Goal: Transaction & Acquisition: Subscribe to service/newsletter

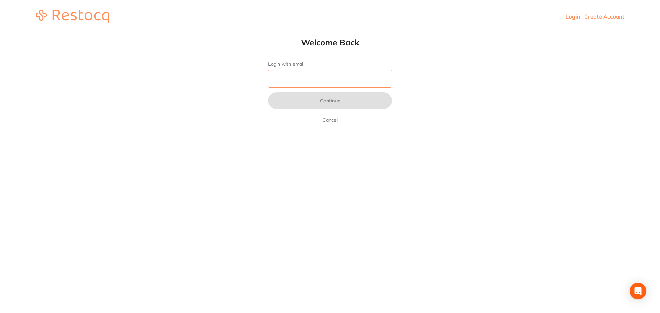
drag, startPoint x: 304, startPoint y: 83, endPoint x: 308, endPoint y: 85, distance: 5.0
click at [304, 83] on input "Login with email" at bounding box center [330, 79] width 124 height 18
type input "[EMAIL_ADDRESS][DOMAIN_NAME]"
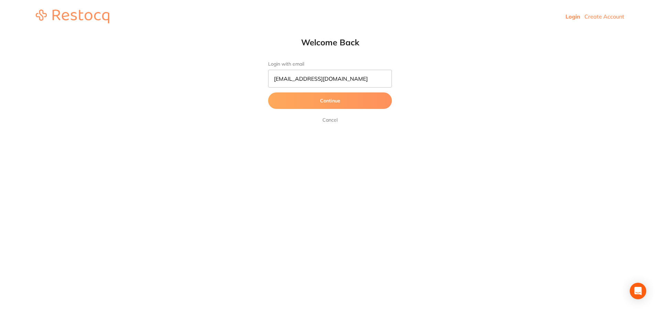
click at [310, 100] on button "Continue" at bounding box center [330, 100] width 124 height 17
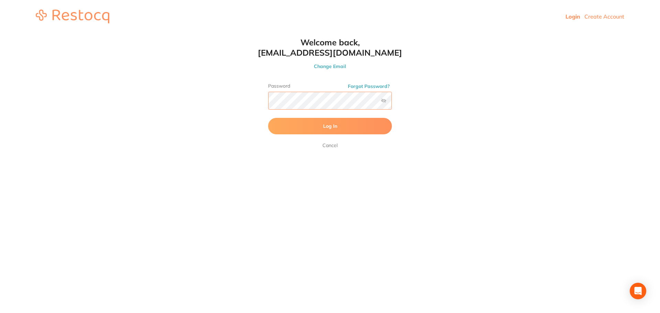
click at [268, 118] on button "Log In" at bounding box center [330, 126] width 124 height 17
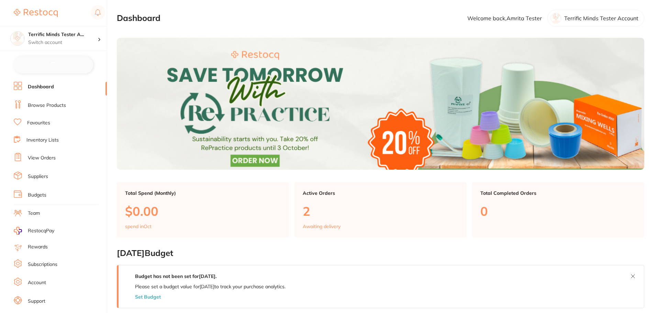
checkbox input "false"
click at [50, 269] on li "Subscriptions" at bounding box center [60, 264] width 93 height 10
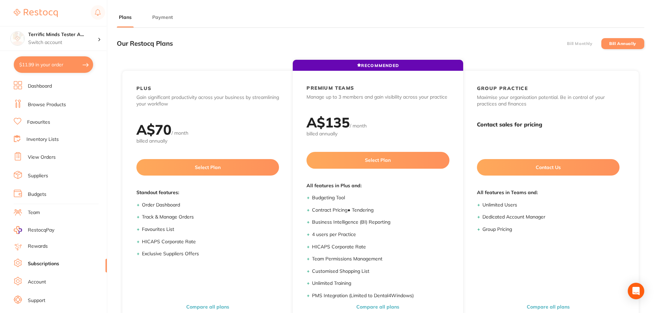
click at [584, 42] on label "Bill Monthly" at bounding box center [579, 43] width 25 height 5
click at [567, 44] on input "Bill Monthly" at bounding box center [567, 44] width 0 height 0
click at [580, 42] on label "Bill Monthly" at bounding box center [579, 43] width 25 height 5
click at [567, 44] on input "Bill Monthly" at bounding box center [567, 44] width 0 height 0
click at [625, 41] on label "Bill Annually" at bounding box center [623, 43] width 27 height 5
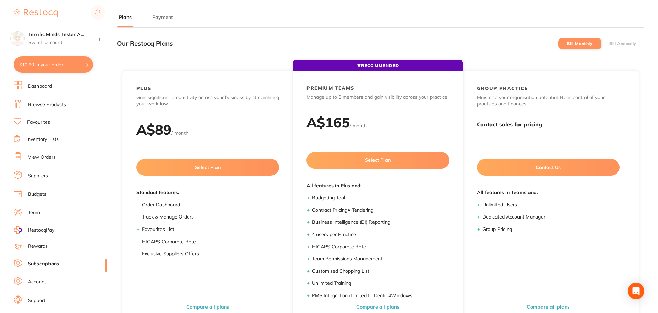
click at [610, 44] on input "Bill Annually" at bounding box center [610, 44] width 0 height 0
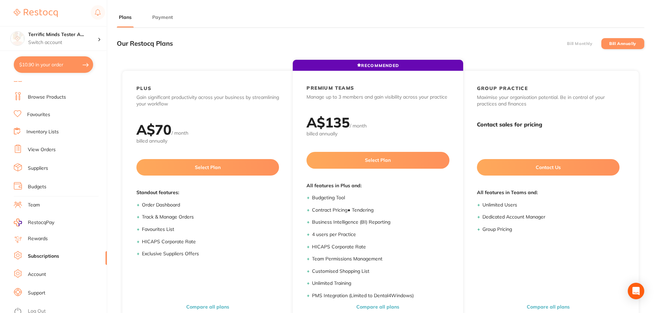
scroll to position [12, 0]
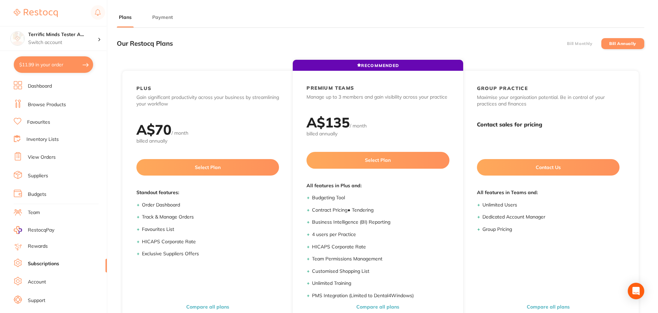
click at [587, 43] on label "Bill Monthly" at bounding box center [579, 43] width 25 height 5
click at [567, 44] on input "Bill Monthly" at bounding box center [567, 44] width 0 height 0
click at [610, 42] on label "Bill Annually" at bounding box center [623, 43] width 27 height 5
click at [610, 44] on input "Bill Annually" at bounding box center [610, 44] width 0 height 0
click at [567, 44] on label "Bill Monthly" at bounding box center [579, 43] width 25 height 5
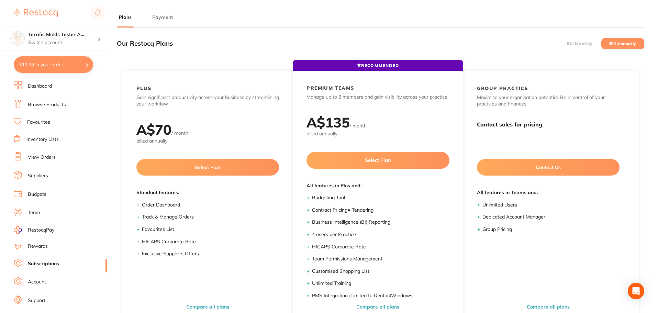
click at [567, 44] on input "Bill Monthly" at bounding box center [567, 44] width 0 height 0
click at [167, 18] on button "Payment" at bounding box center [162, 17] width 25 height 7
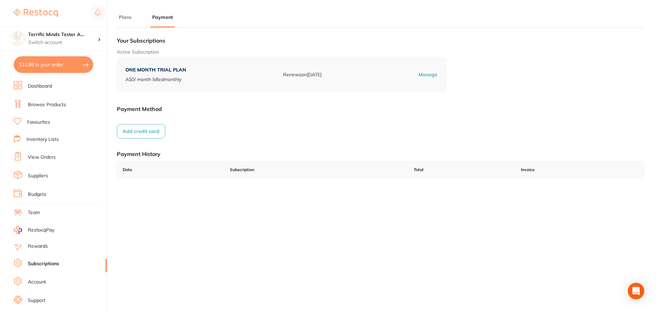
click at [149, 133] on button "Add credit card" at bounding box center [141, 131] width 48 height 14
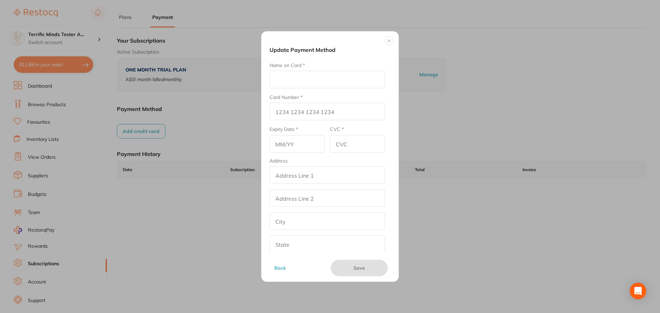
drag, startPoint x: 290, startPoint y: 85, endPoint x: 299, endPoint y: 97, distance: 15.7
click at [290, 85] on input "Name on Card *" at bounding box center [328, 80] width 116 height 18
type input "Amrita E"
type input "[CREDIT_CARD_NUMBER]"
type input "12/26"
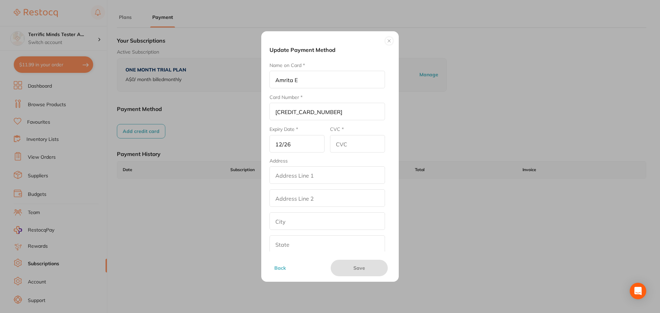
click at [350, 139] on input "CVC *" at bounding box center [357, 144] width 55 height 18
type input "123"
click at [322, 174] on input "addressLineOne" at bounding box center [328, 175] width 116 height 18
drag, startPoint x: 322, startPoint y: 174, endPoint x: 229, endPoint y: 169, distance: 93.0
click at [229, 169] on div "Update Payment Method Name on Card * Amrita E Card Number * [CREDIT_CARD_NUMBER…" at bounding box center [330, 156] width 660 height 313
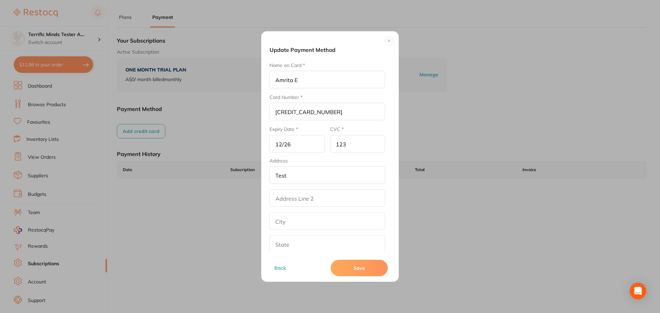
type input "Test"
drag, startPoint x: 293, startPoint y: 201, endPoint x: 291, endPoint y: 205, distance: 4.3
click at [293, 201] on input "addressLinetwo" at bounding box center [328, 198] width 116 height 18
paste input "Test"
type input "Test"
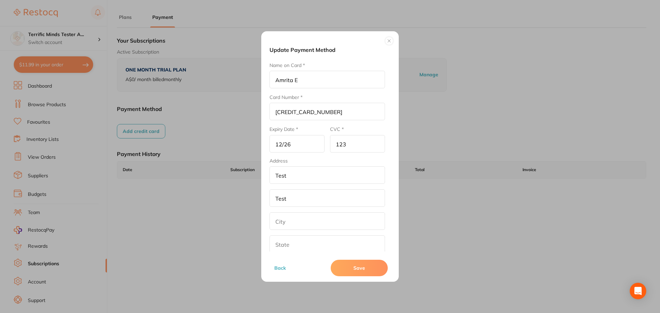
drag, startPoint x: 283, startPoint y: 219, endPoint x: 283, endPoint y: 231, distance: 12.0
click at [283, 219] on input "text" at bounding box center [328, 221] width 116 height 18
paste input "Test"
type input "Test"
click at [282, 240] on input "text" at bounding box center [328, 245] width 116 height 18
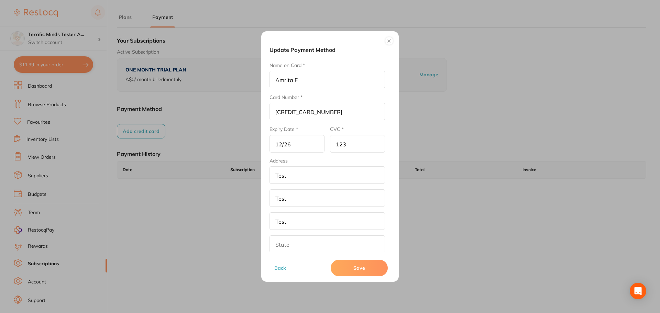
paste input "Test"
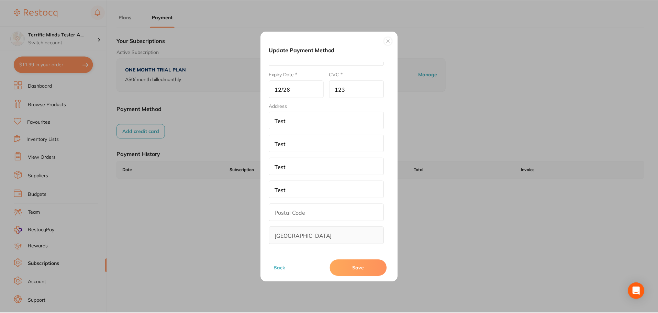
scroll to position [55, 0]
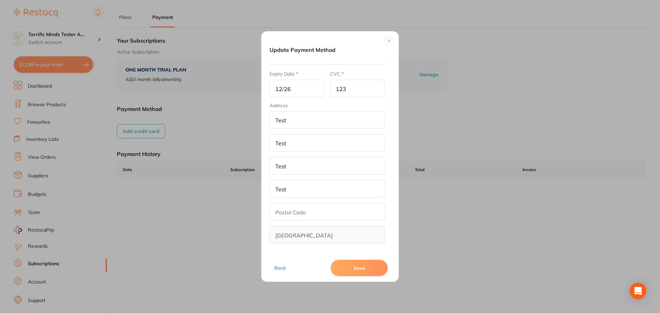
type input "Test"
click at [291, 209] on input "text" at bounding box center [328, 212] width 116 height 18
type input "321"
click at [357, 270] on button "Save" at bounding box center [359, 268] width 57 height 17
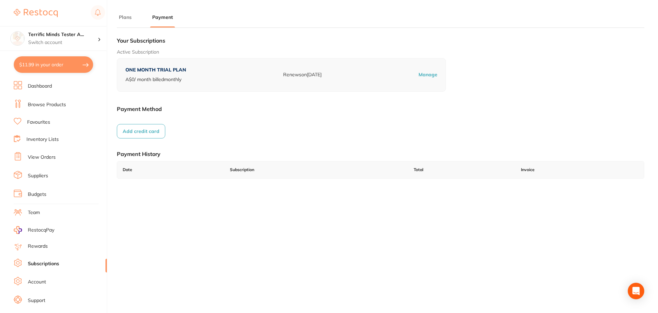
click at [84, 67] on button "$11.99 in your order" at bounding box center [53, 64] width 79 height 17
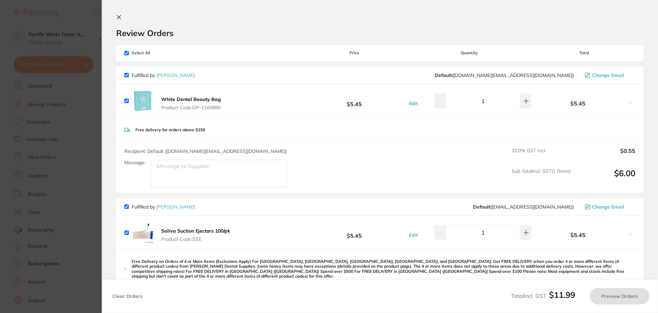
checkbox input "true"
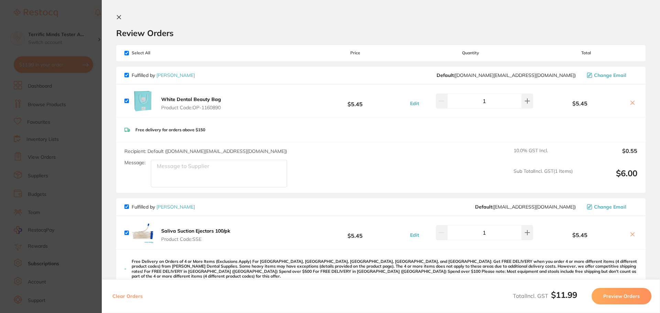
click at [137, 295] on button "Clear Orders" at bounding box center [127, 296] width 34 height 17
checkbox input "true"
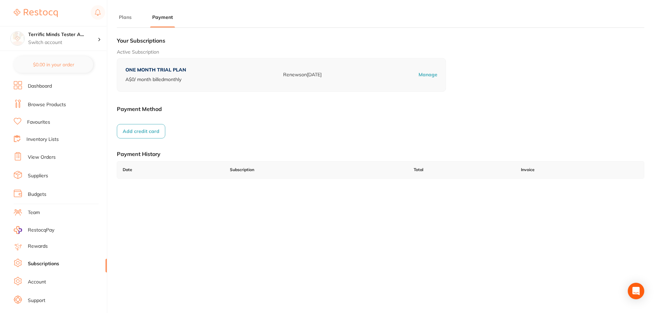
click at [43, 261] on link "Subscriptions" at bounding box center [43, 264] width 31 height 7
click at [129, 21] on li "Plans" at bounding box center [125, 21] width 17 height 14
click at [127, 17] on button "Plans" at bounding box center [125, 17] width 17 height 7
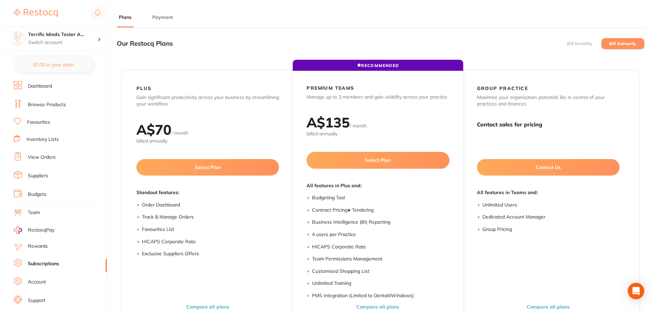
click at [586, 38] on li "Bill Monthly" at bounding box center [580, 43] width 43 height 11
click at [620, 44] on label "Bill Annually" at bounding box center [623, 43] width 27 height 5
click at [610, 44] on input "Bill Annually" at bounding box center [610, 44] width 0 height 0
click at [577, 44] on label "Bill Monthly" at bounding box center [579, 43] width 25 height 5
click at [567, 44] on input "Bill Monthly" at bounding box center [567, 44] width 0 height 0
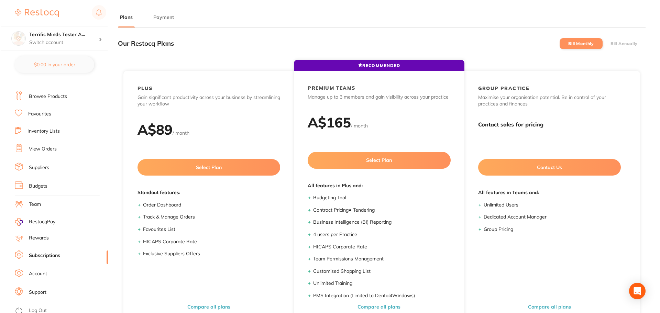
scroll to position [12, 0]
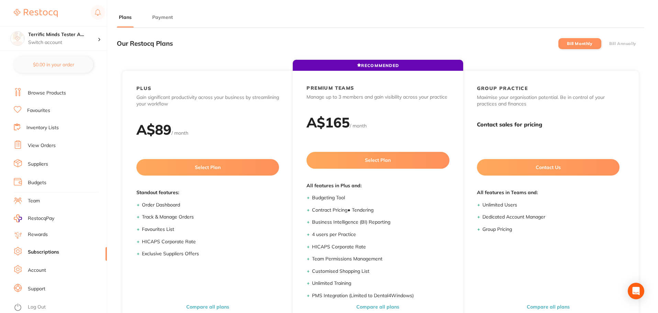
click at [42, 269] on link "Account" at bounding box center [37, 270] width 18 height 7
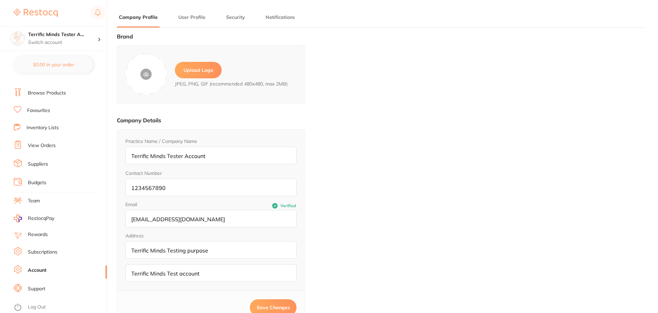
type input "Amrita"
type input "Tester"
type input "[EMAIL_ADDRESS][DOMAIN_NAME]"
drag, startPoint x: 211, startPoint y: 213, endPoint x: 118, endPoint y: 219, distance: 92.7
click at [118, 219] on div "Practice Name / Company Name Terrific Minds Tester Account Contact Number 12345…" at bounding box center [211, 209] width 188 height 161
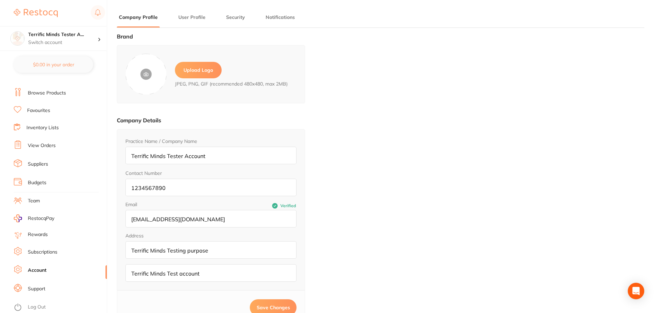
click at [30, 259] on ul "Dashboard Browse Products Favourites Inventory Lists View Orders Suppliers Budg…" at bounding box center [60, 187] width 93 height 237
click at [33, 252] on link "Subscriptions" at bounding box center [43, 252] width 30 height 7
